Goal: Task Accomplishment & Management: Complete application form

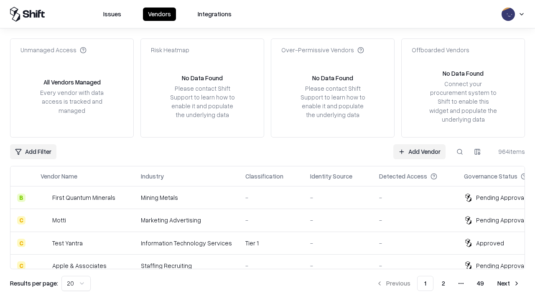
click at [419, 151] on link "Add Vendor" at bounding box center [419, 151] width 52 height 15
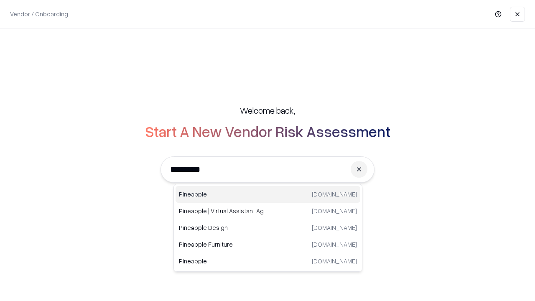
click at [268, 194] on div "Pineapple pineappleenergy.com" at bounding box center [268, 194] width 185 height 17
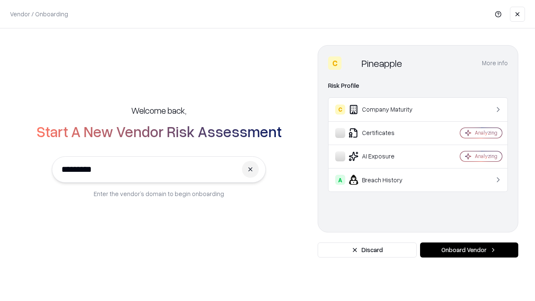
type input "*********"
click at [469, 250] on button "Onboard Vendor" at bounding box center [469, 249] width 98 height 15
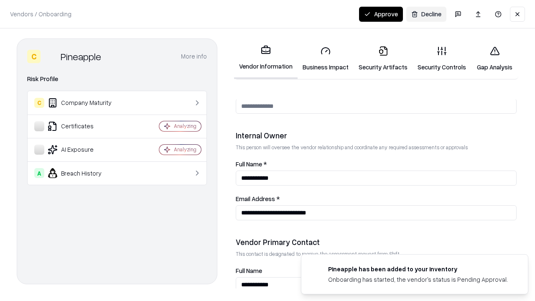
scroll to position [433, 0]
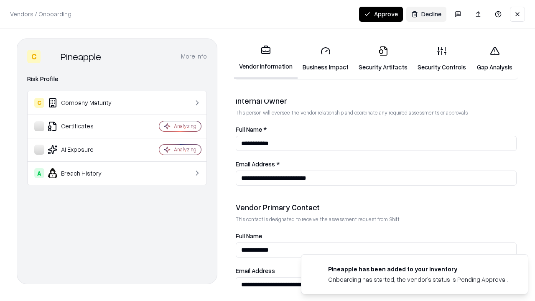
click at [326, 59] on link "Business Impact" at bounding box center [326, 58] width 56 height 39
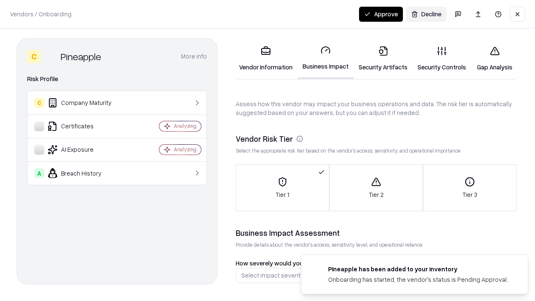
click at [383, 59] on link "Security Artifacts" at bounding box center [383, 58] width 59 height 39
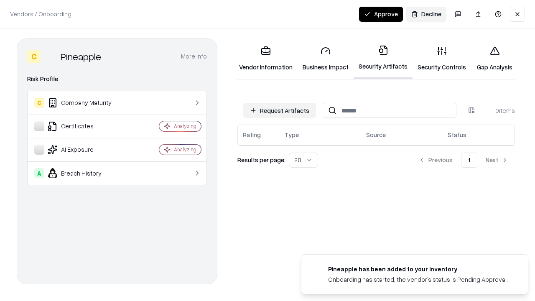
click at [280, 110] on button "Request Artifacts" at bounding box center [279, 110] width 73 height 15
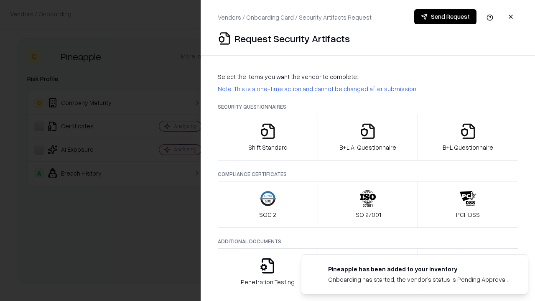
click at [267, 137] on icon "button" at bounding box center [268, 131] width 17 height 17
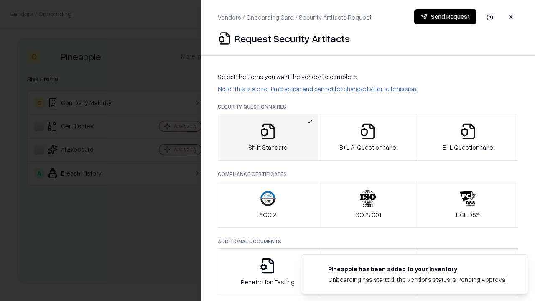
click at [445, 17] on button "Send Request" at bounding box center [445, 16] width 62 height 15
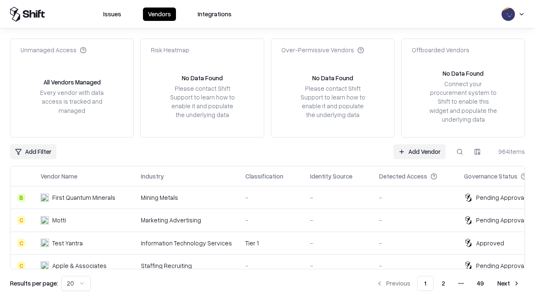
click at [460, 151] on button at bounding box center [459, 151] width 15 height 15
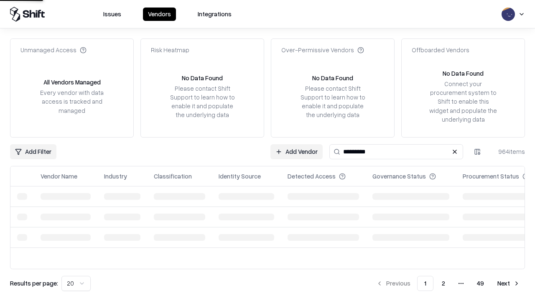
type input "*********"
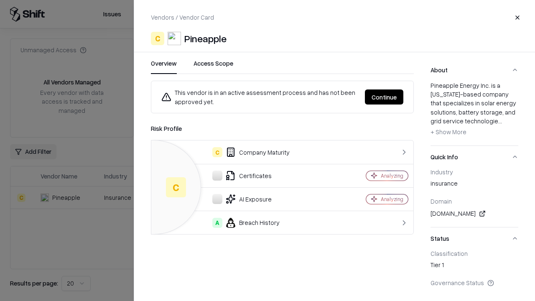
click at [384, 97] on button "Continue" at bounding box center [384, 96] width 38 height 15
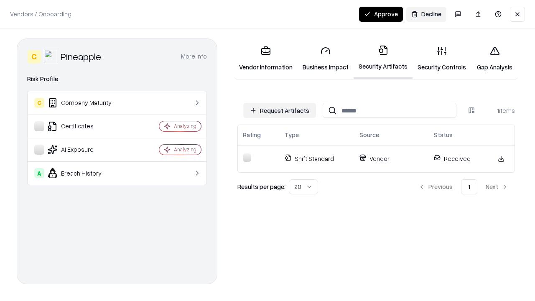
click at [442, 59] on link "Security Controls" at bounding box center [441, 58] width 59 height 39
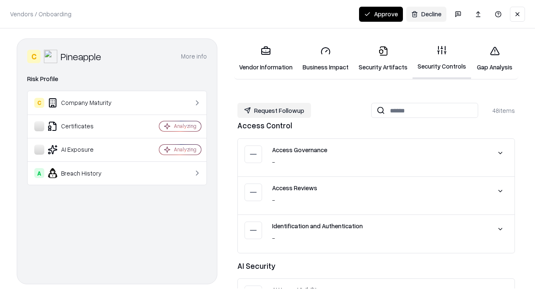
click at [274, 110] on button "Request Followup" at bounding box center [274, 110] width 74 height 15
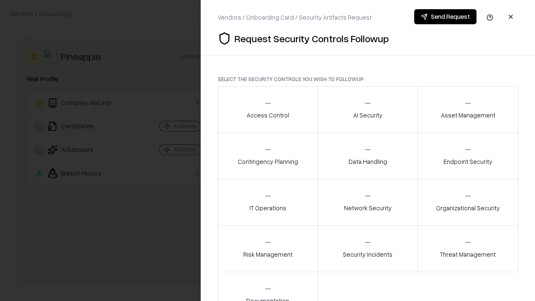
click at [267, 109] on div "Access Control" at bounding box center [268, 109] width 43 height 20
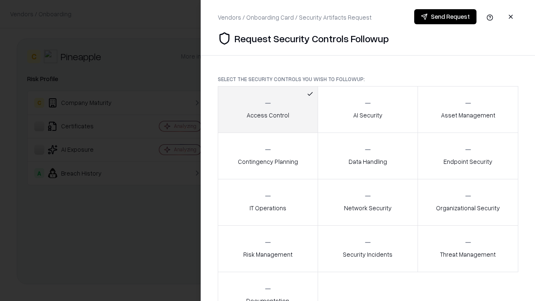
click at [445, 17] on button "Send Request" at bounding box center [445, 16] width 62 height 15
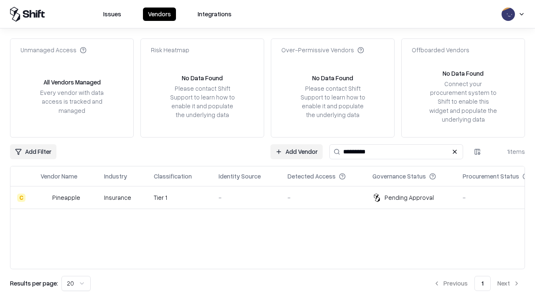
type input "*********"
click at [272, 197] on div "-" at bounding box center [247, 197] width 56 height 9
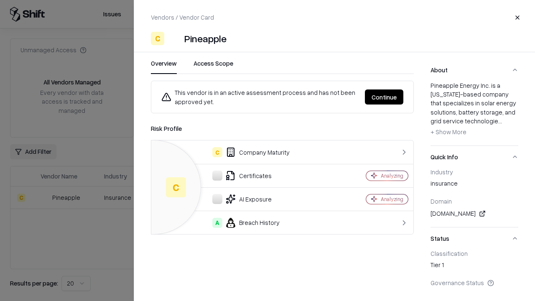
click at [384, 97] on button "Continue" at bounding box center [384, 96] width 38 height 15
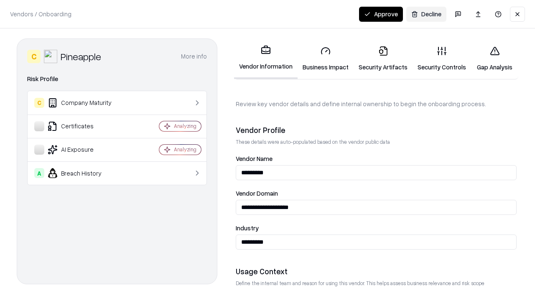
click at [381, 14] on button "Approve" at bounding box center [381, 14] width 44 height 15
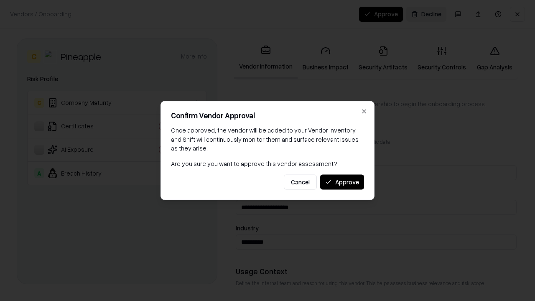
click at [342, 182] on button "Approve" at bounding box center [342, 181] width 44 height 15
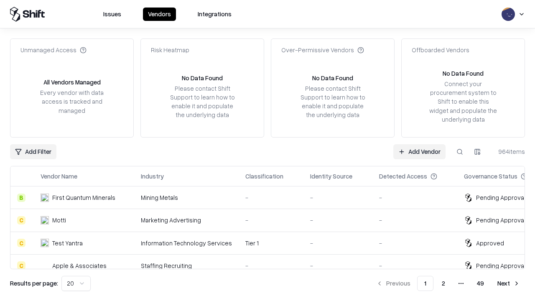
type input "*********"
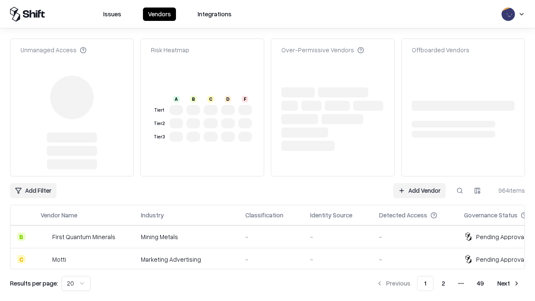
click at [419, 183] on link "Add Vendor" at bounding box center [419, 190] width 52 height 15
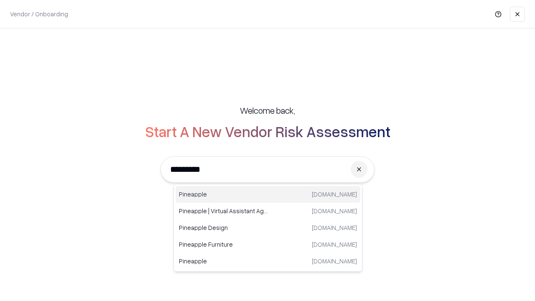
click at [268, 194] on div "Pineapple pineappleenergy.com" at bounding box center [268, 194] width 185 height 17
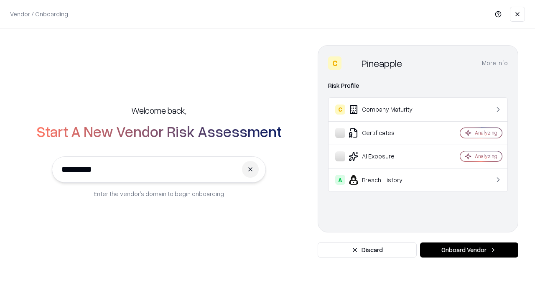
type input "*********"
click at [469, 250] on button "Onboard Vendor" at bounding box center [469, 249] width 98 height 15
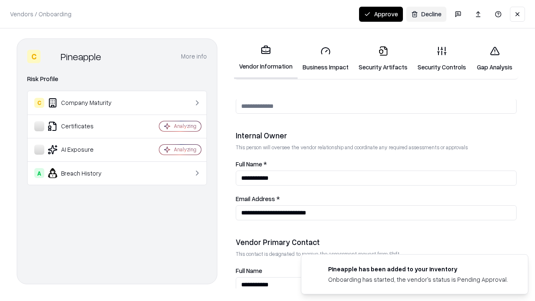
scroll to position [433, 0]
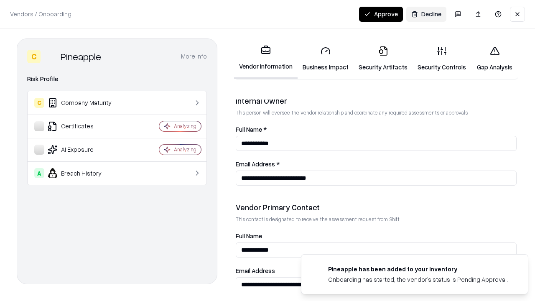
click at [381, 14] on button "Approve" at bounding box center [381, 14] width 44 height 15
